Goal: Navigation & Orientation: Find specific page/section

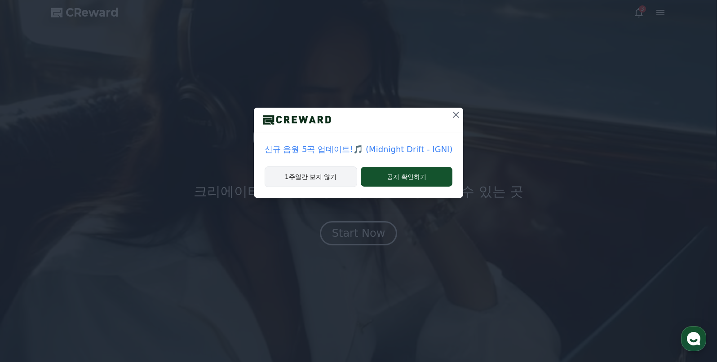
click at [329, 178] on button "1주일간 보지 않기" at bounding box center [310, 177] width 93 height 21
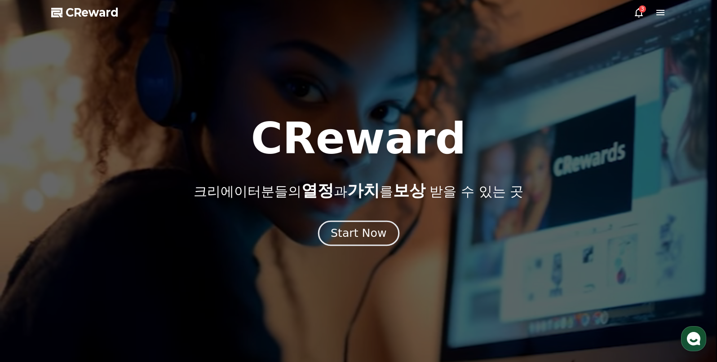
click at [346, 230] on div "Start Now" at bounding box center [358, 233] width 56 height 15
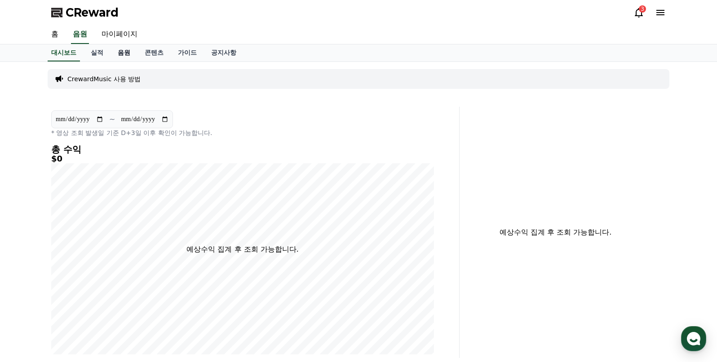
click at [122, 51] on link "음원" at bounding box center [123, 52] width 27 height 17
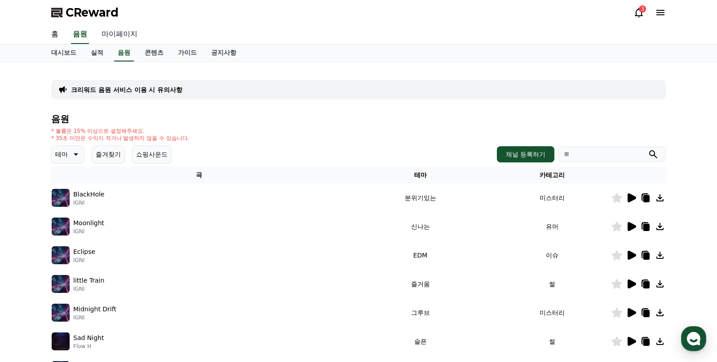
click at [118, 35] on link "마이페이지" at bounding box center [119, 34] width 50 height 19
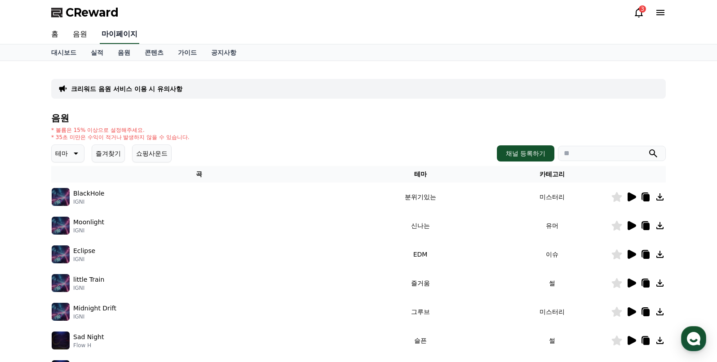
select select "**********"
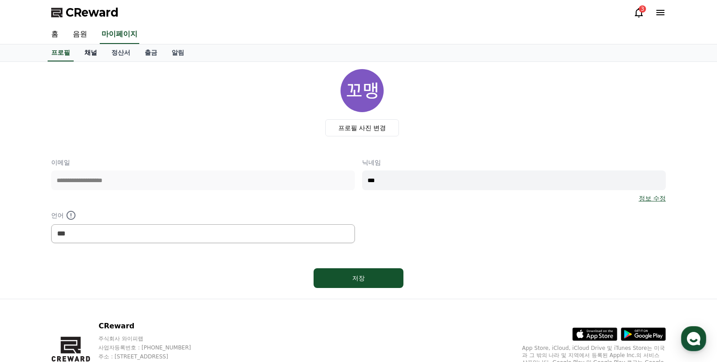
click at [83, 52] on link "채널" at bounding box center [90, 52] width 27 height 17
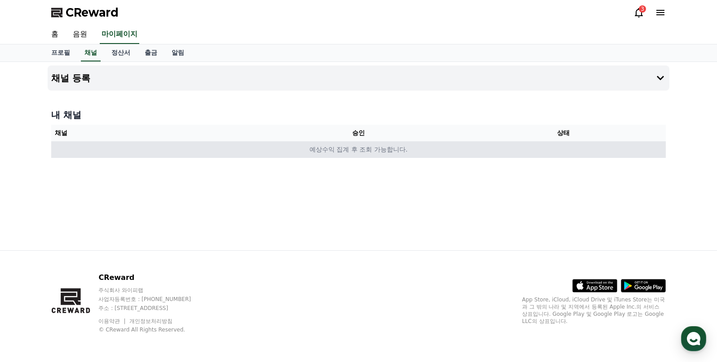
click at [226, 152] on td "예상수익 집계 후 조회 가능합니다." at bounding box center [358, 149] width 614 height 17
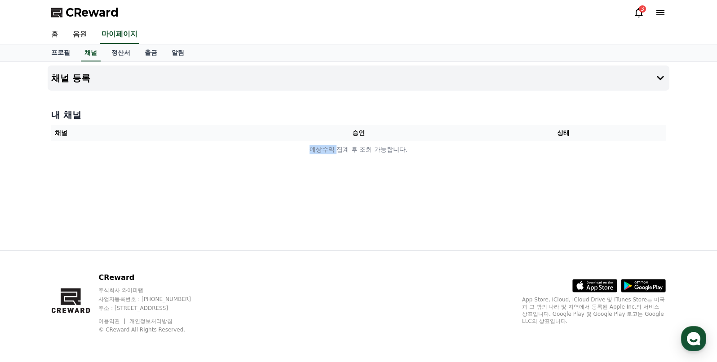
click at [656, 14] on icon at bounding box center [660, 12] width 11 height 11
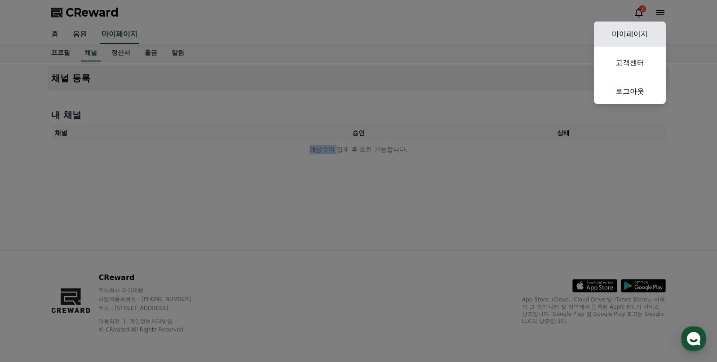
click at [638, 40] on link "마이페이지" at bounding box center [630, 34] width 72 height 25
select select "**********"
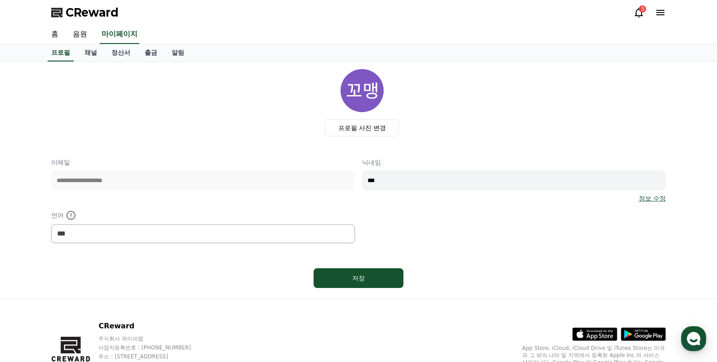
click at [55, 35] on link "홈" at bounding box center [55, 34] width 22 height 19
